Goal: Ask a question

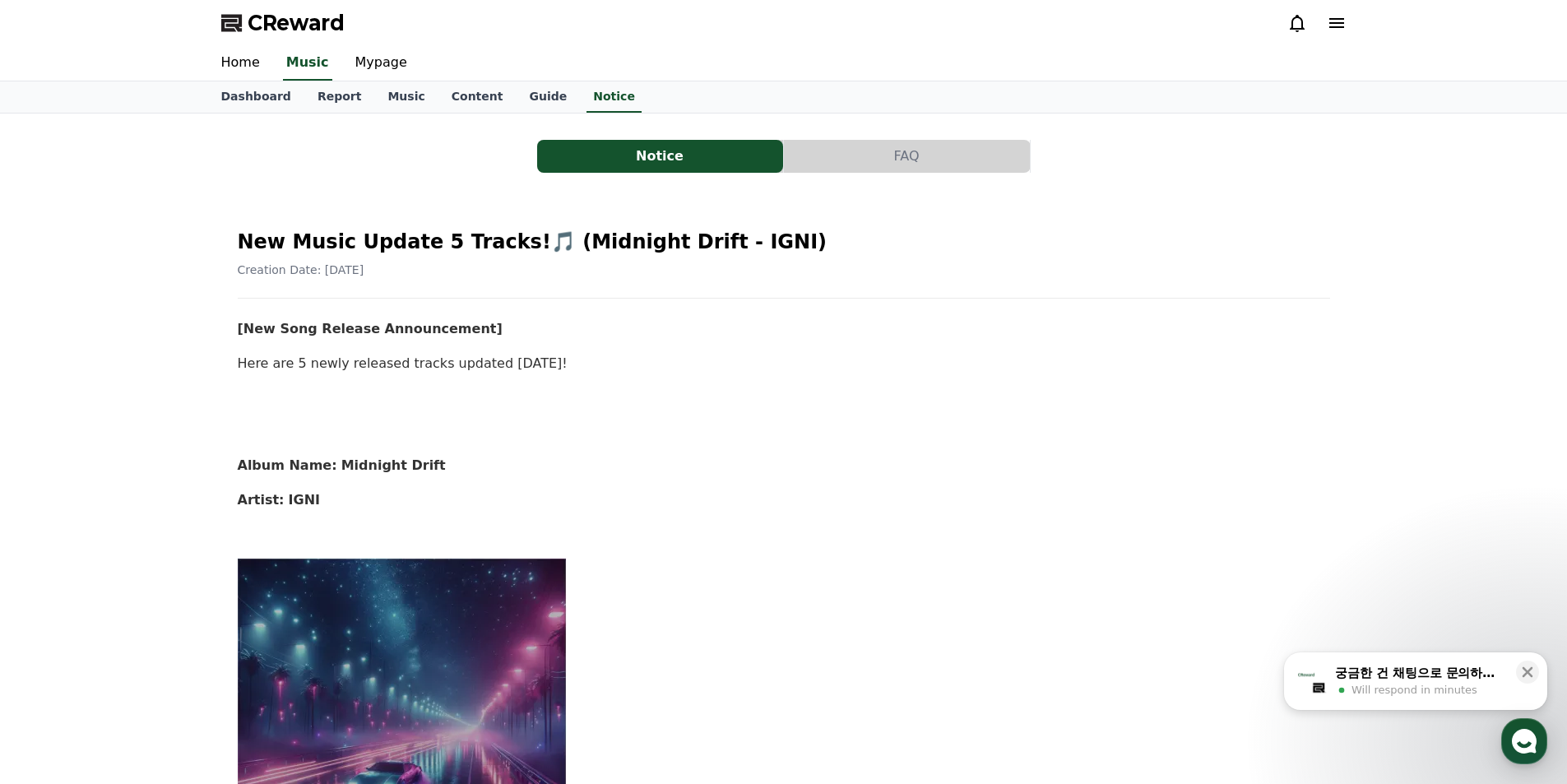
click at [1366, 685] on span "Will respond in minutes" at bounding box center [1414, 690] width 126 height 15
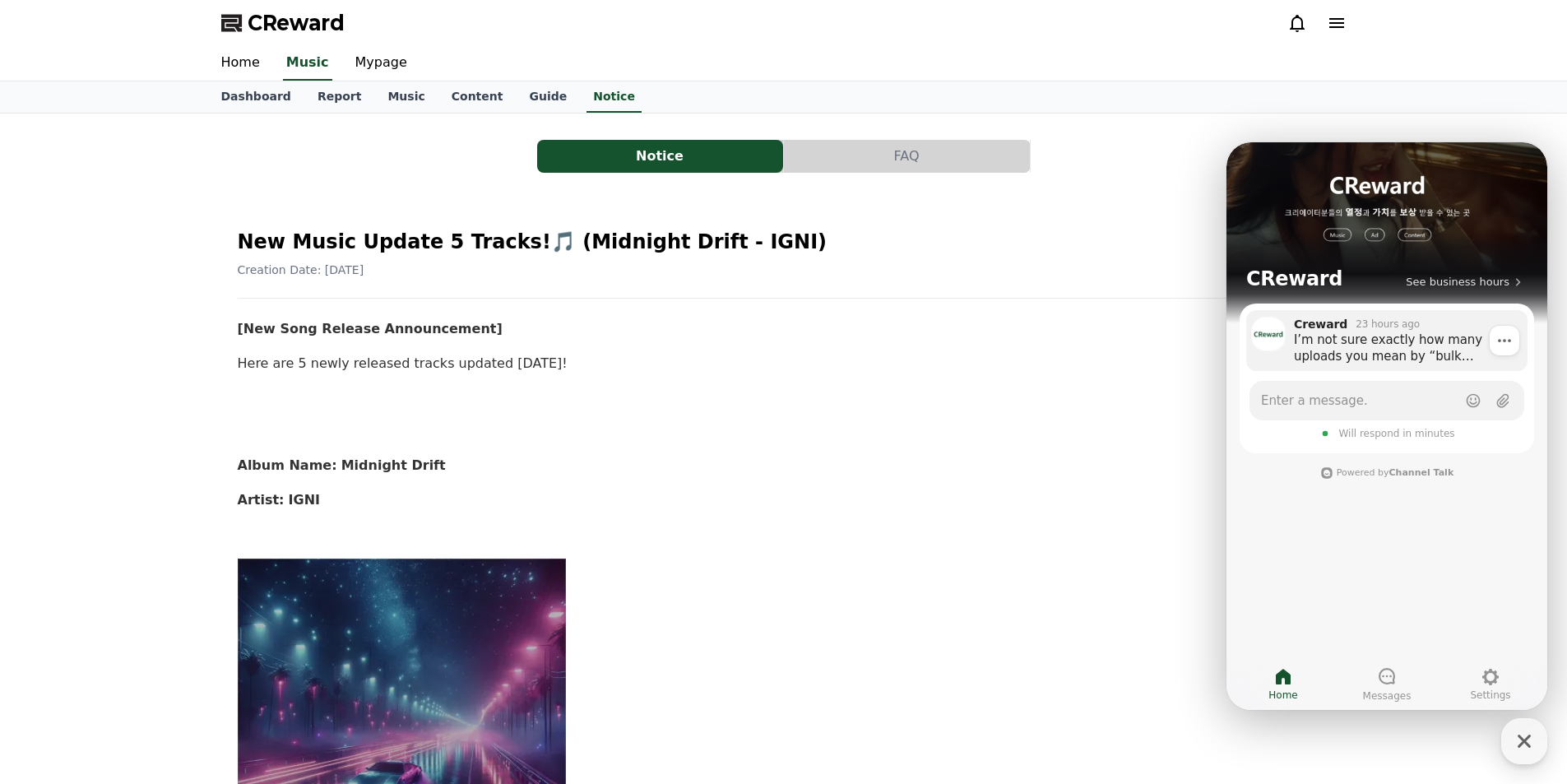
click at [1365, 352] on div "I’m not sure exactly how many uploads you mean by “bulk uploading,” but as long…" at bounding box center [1405, 348] width 222 height 33
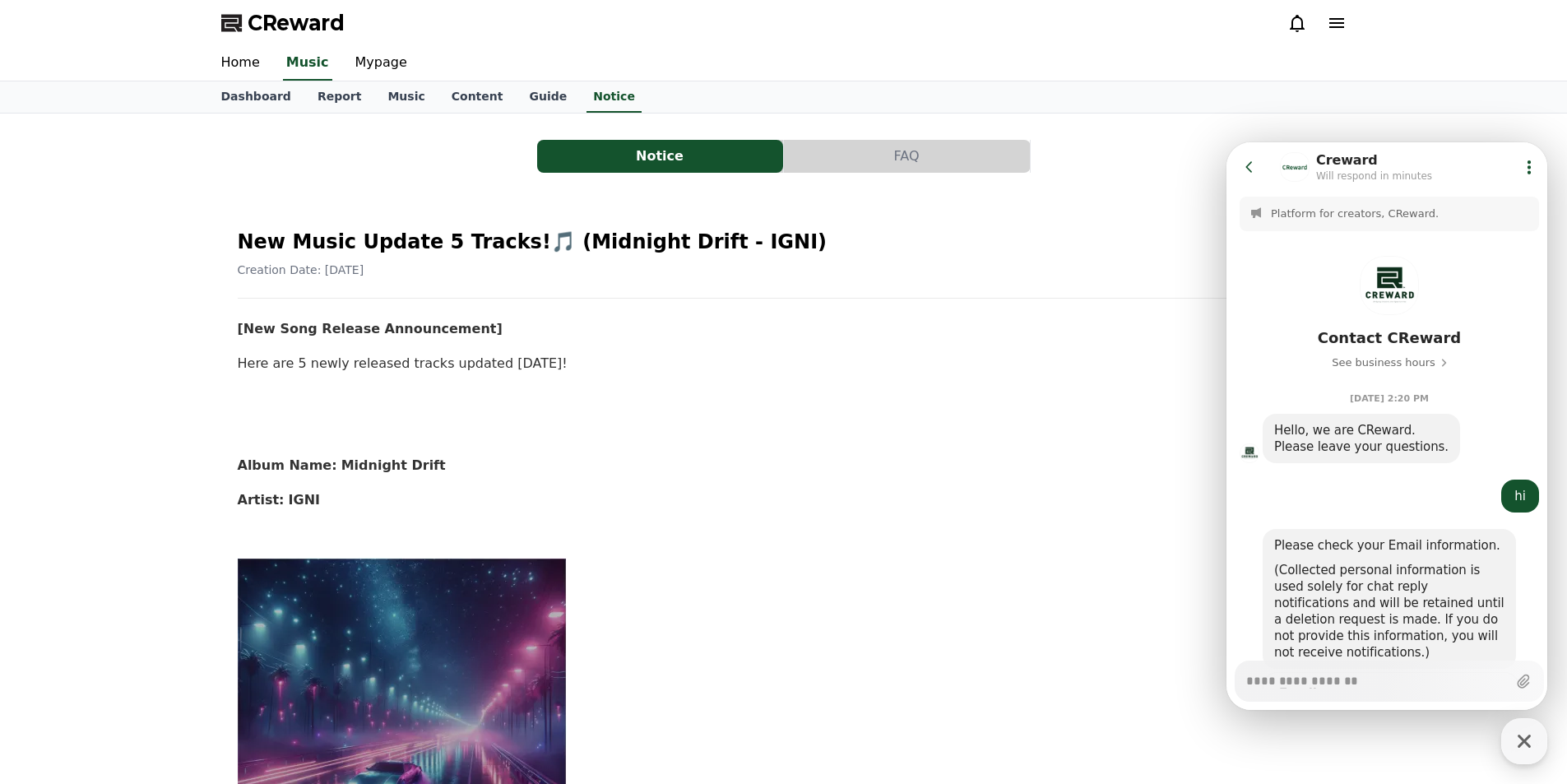
scroll to position [802, 0]
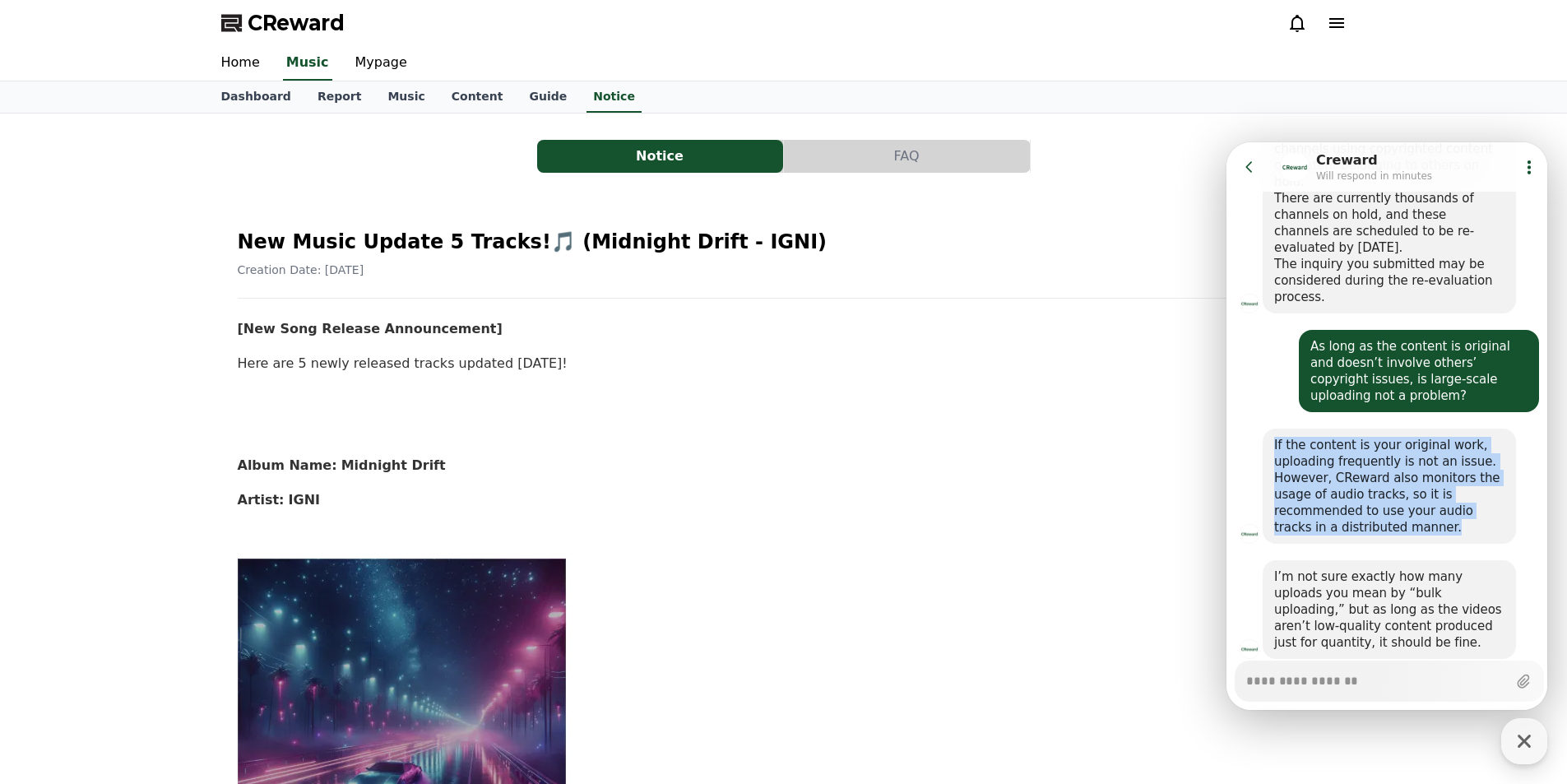
drag, startPoint x: 1271, startPoint y: 391, endPoint x: 1419, endPoint y: 480, distance: 172.7
click at [1419, 480] on div "If the content is your original work, uploading frequently is not an issue. How…" at bounding box center [1390, 486] width 254 height 115
copy div "If the content is your original work, uploading frequently is not an issue. How…"
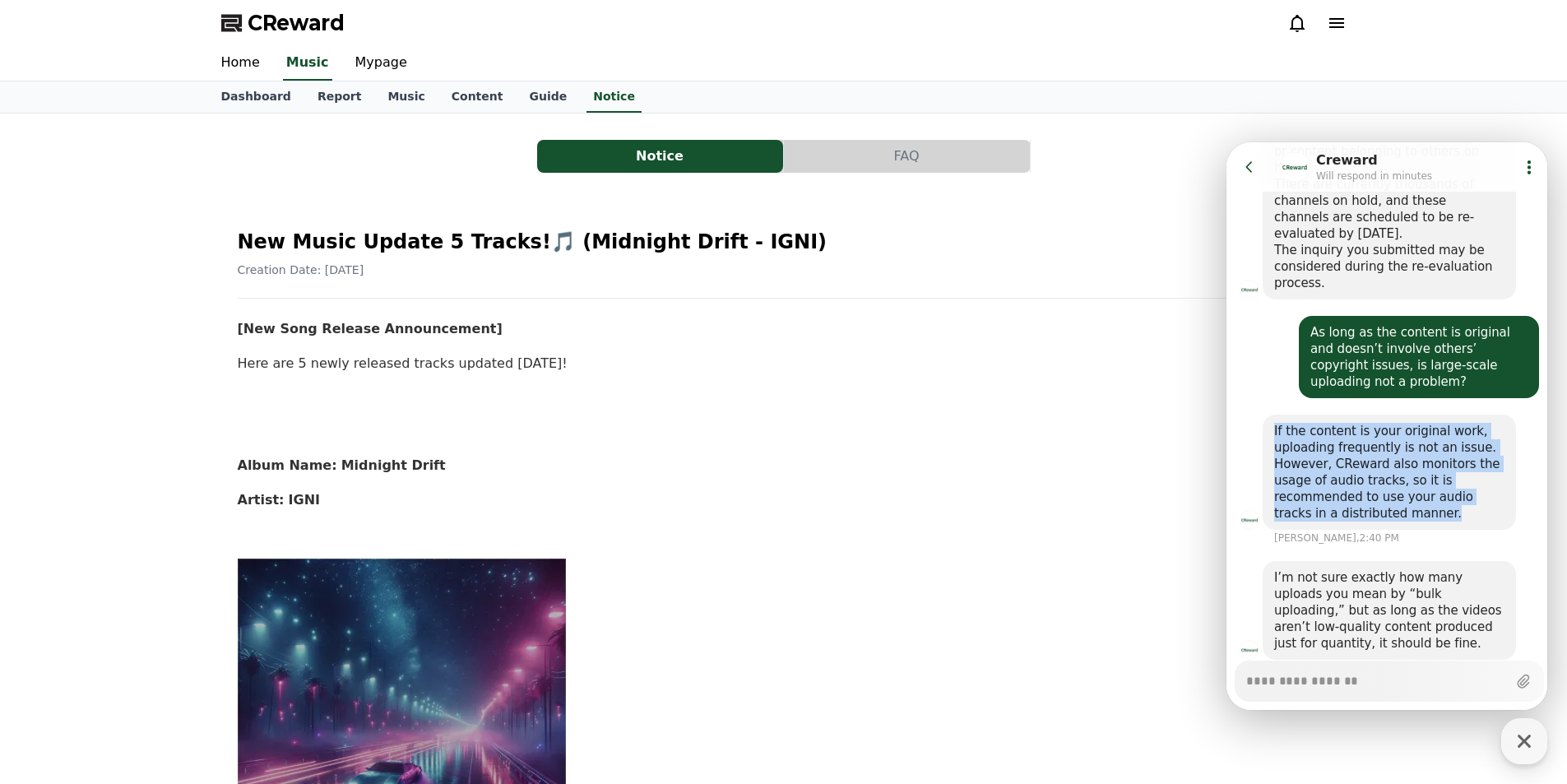
scroll to position [817, 0]
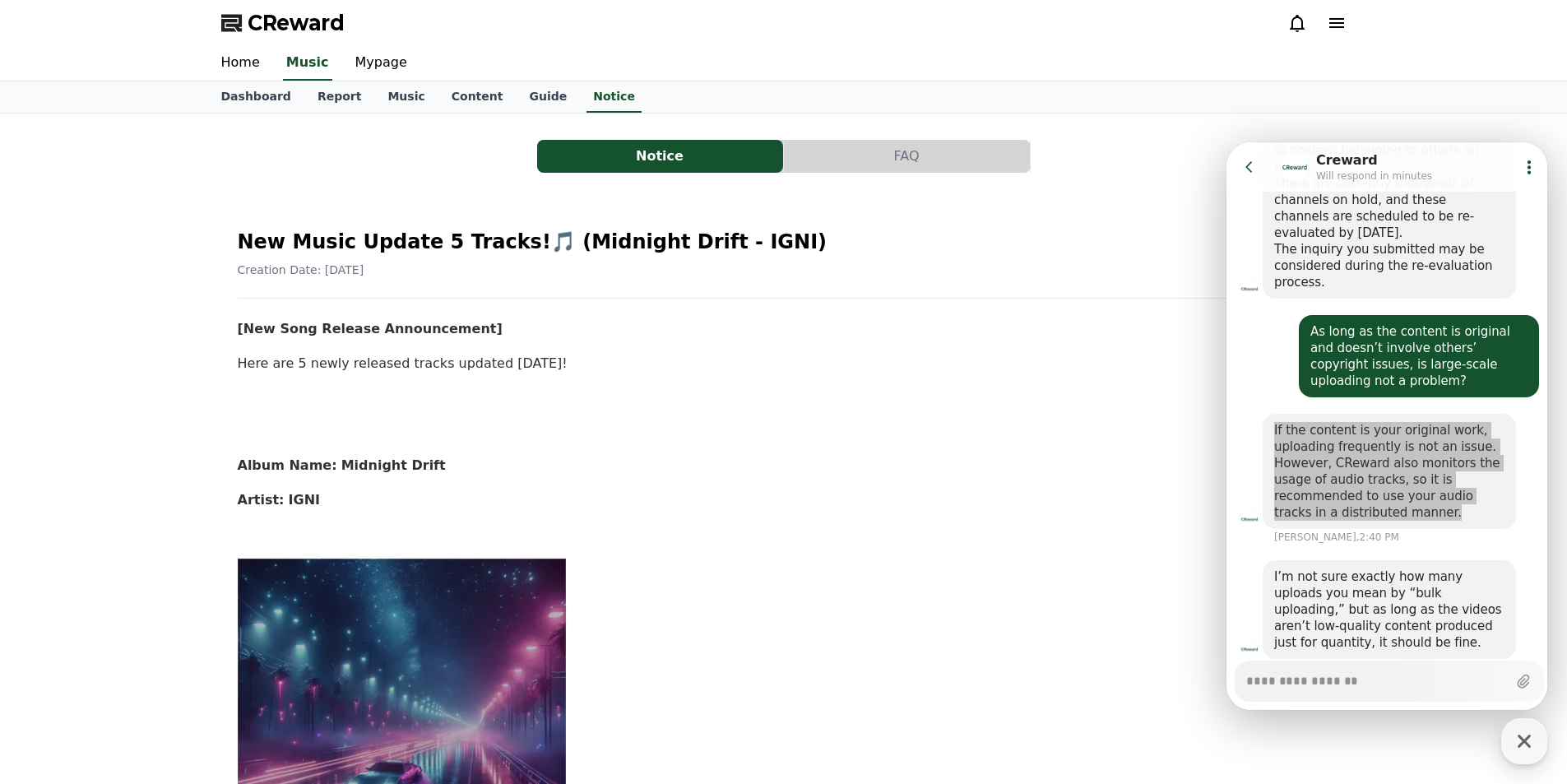
type textarea "*"
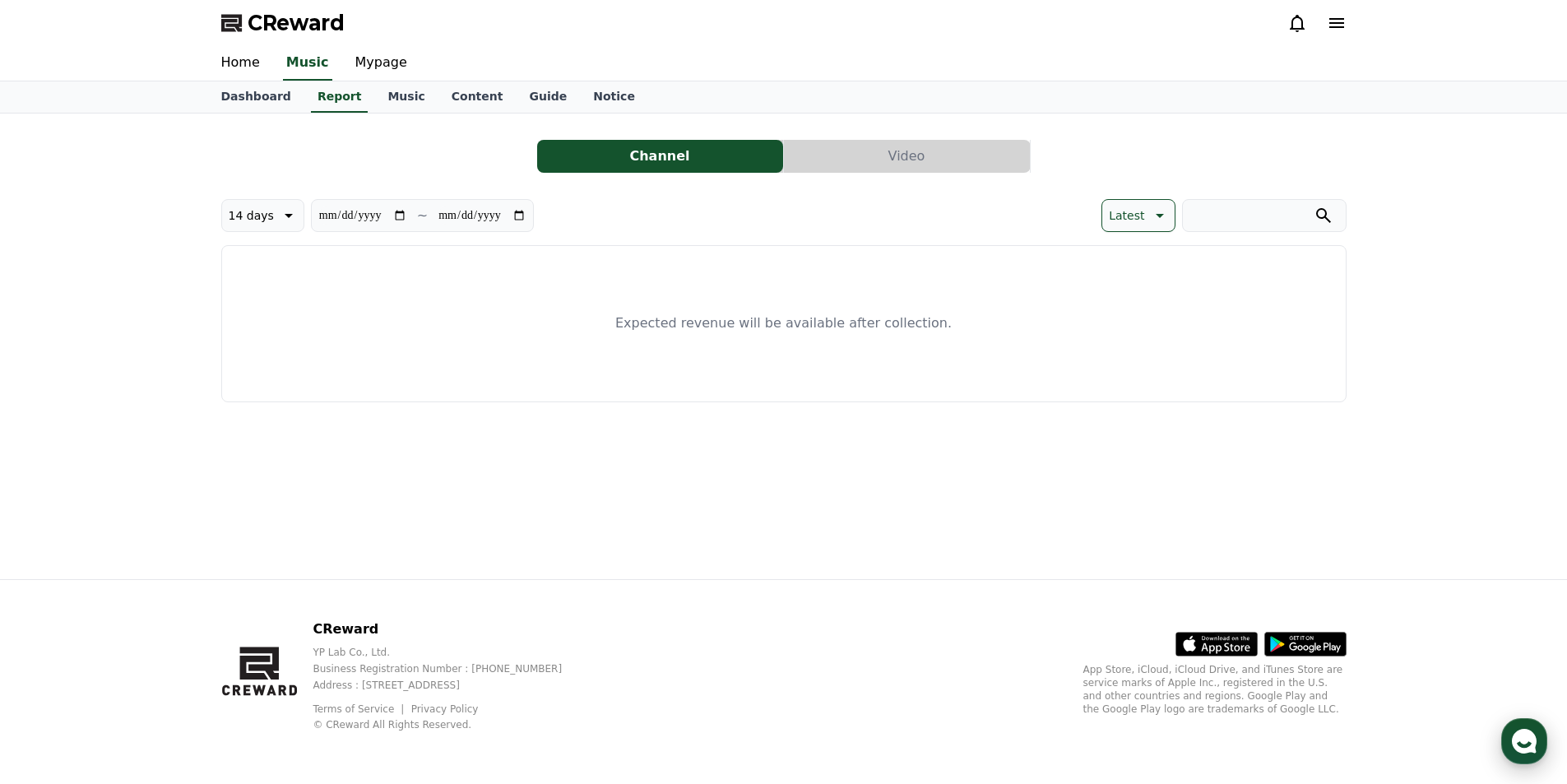
click at [1519, 742] on icon "button" at bounding box center [1525, 741] width 30 height 30
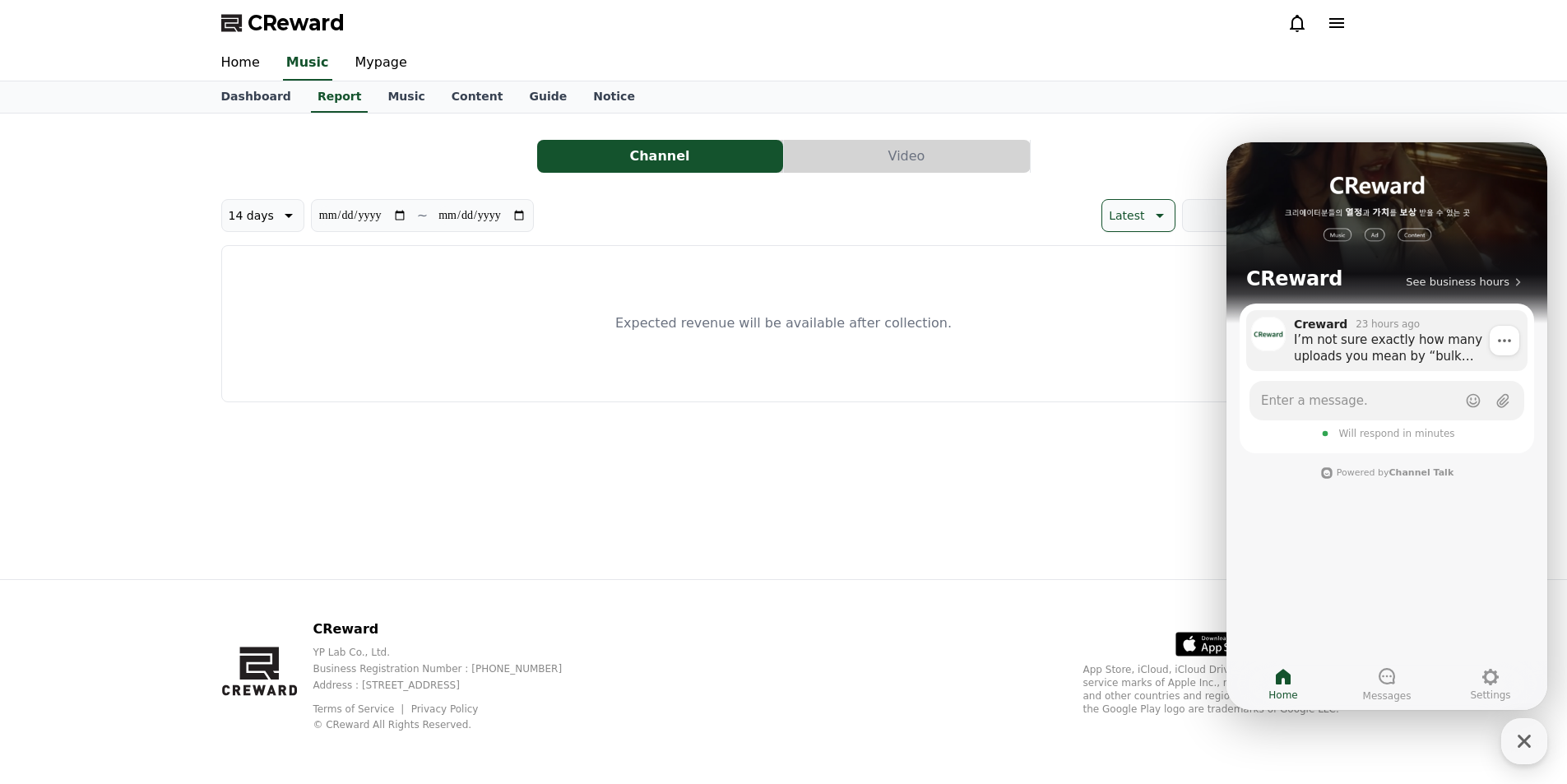
click at [1355, 355] on div "I’m not sure exactly how many uploads you mean by “bulk uploading,” but as long…" at bounding box center [1405, 348] width 222 height 33
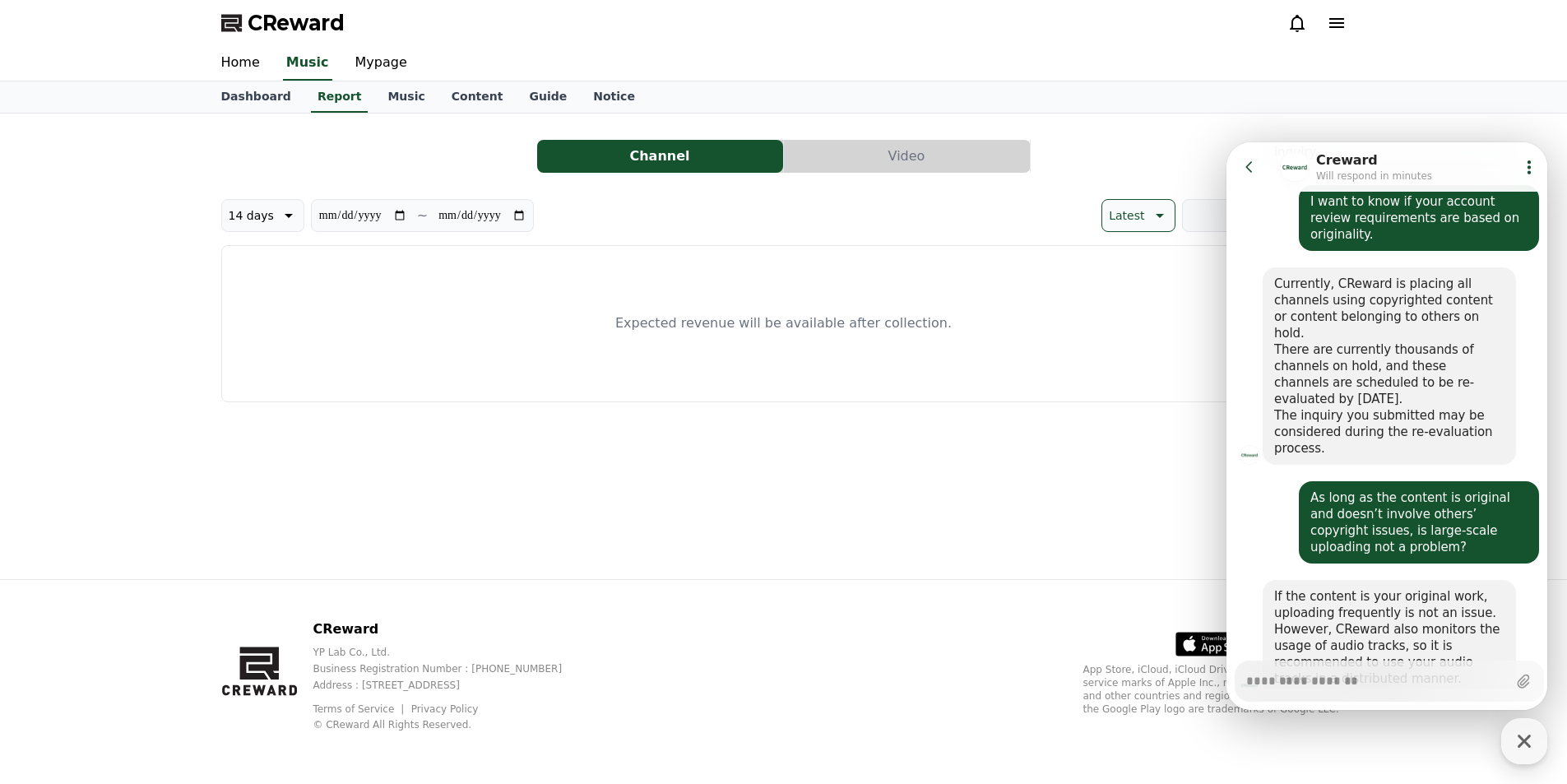
scroll to position [638, 0]
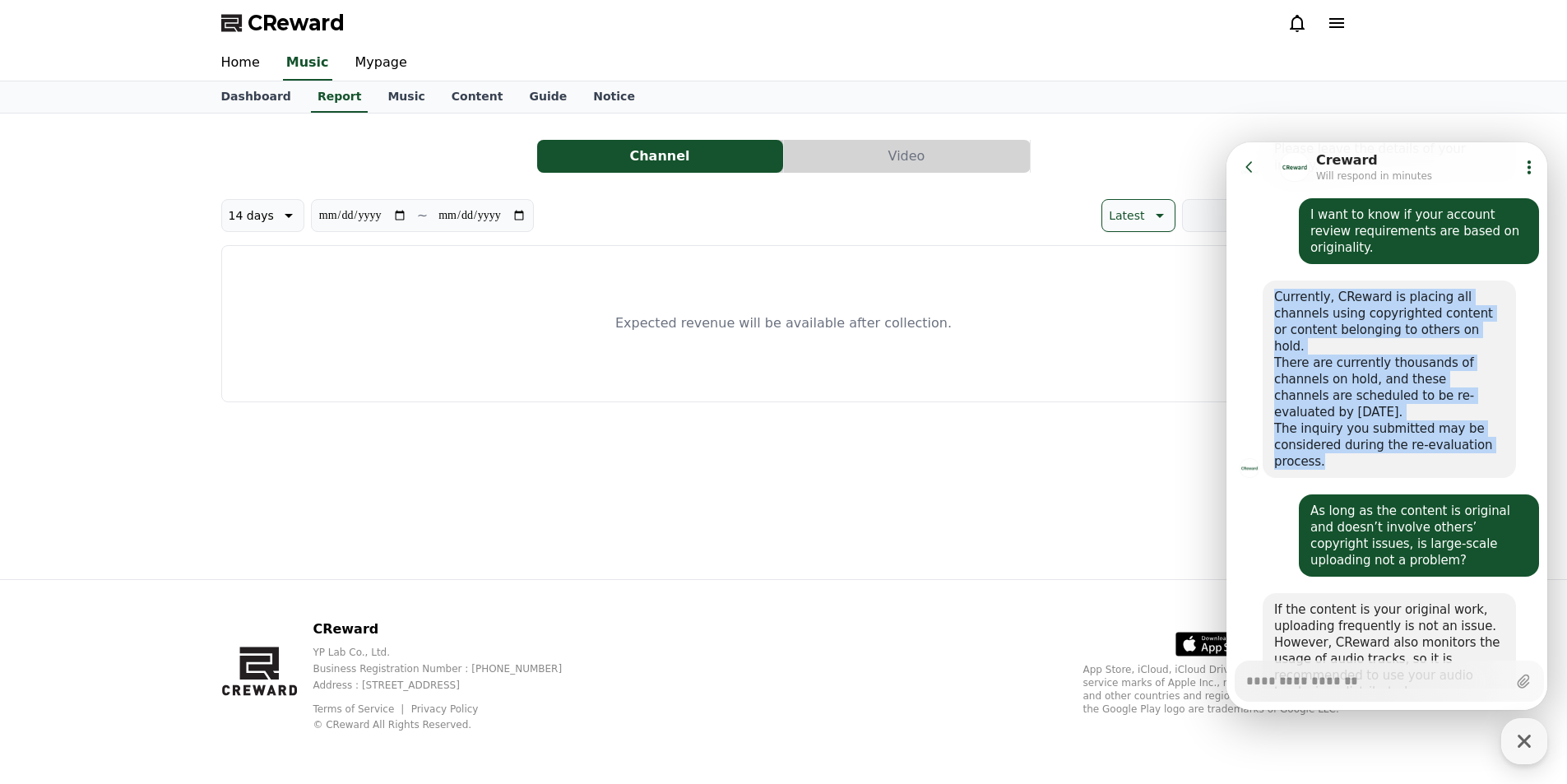
drag, startPoint x: 1276, startPoint y: 260, endPoint x: 1453, endPoint y: 410, distance: 232.0
click at [1453, 410] on div "Currently, CReward is placing all channels using copyrighted content or content…" at bounding box center [1390, 379] width 231 height 181
copy div "Currently, CReward is placing all channels using copyrighted content or content…"
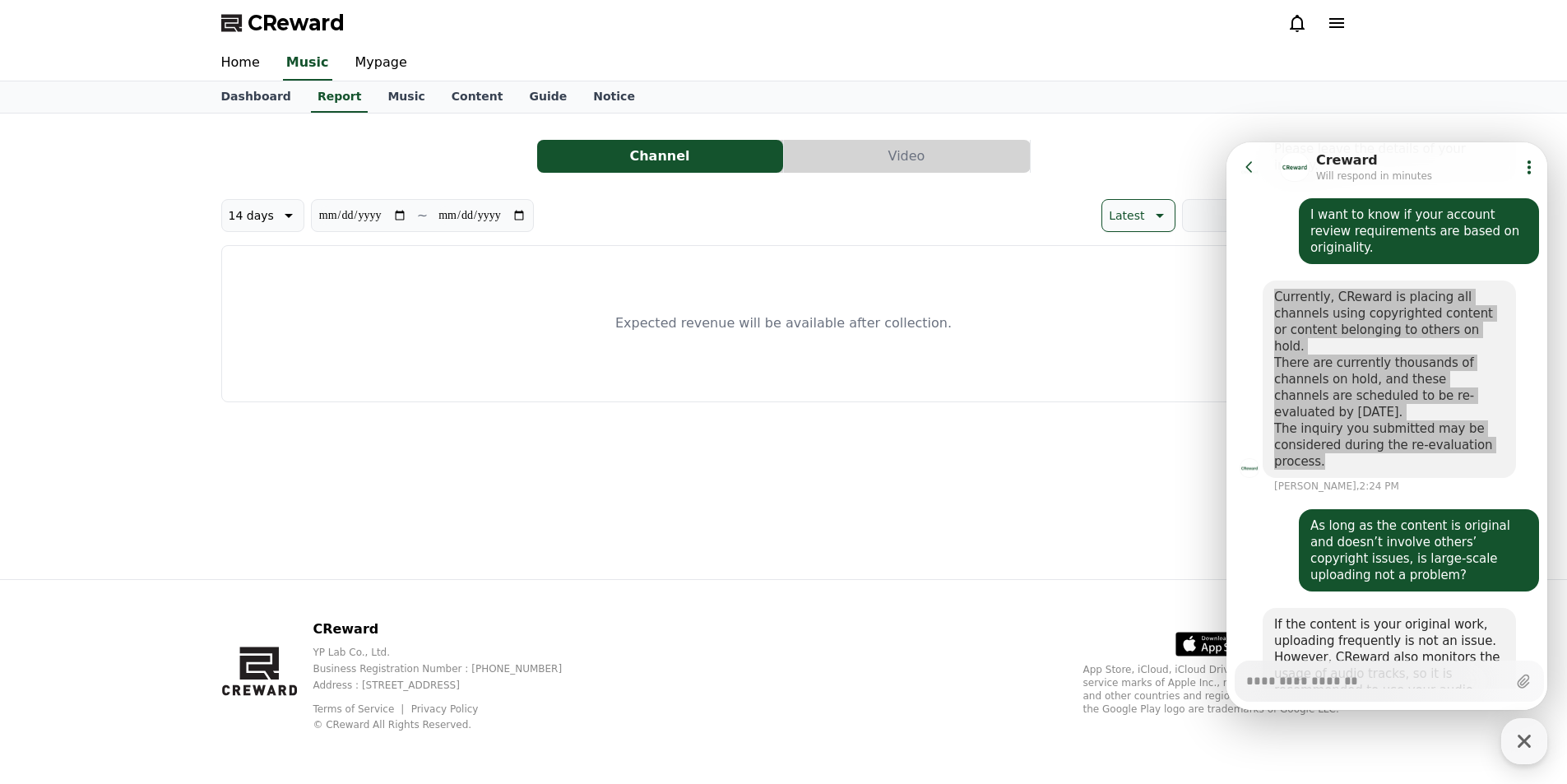
type textarea "*"
